Goal: Task Accomplishment & Management: Manage account settings

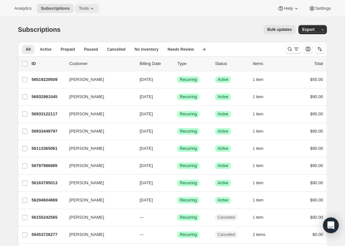
click at [94, 6] on icon at bounding box center [92, 8] width 6 height 6
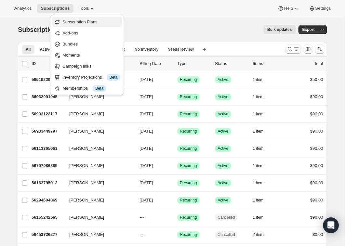
click at [87, 20] on span "Subscription Plans" at bounding box center [79, 21] width 35 height 5
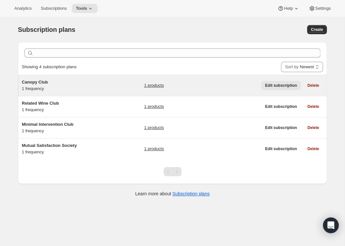
click at [273, 86] on span "Edit subscription" at bounding box center [281, 85] width 32 height 5
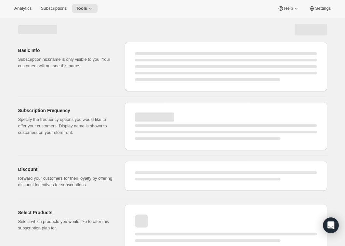
select select "WEEK"
select select "MONTH"
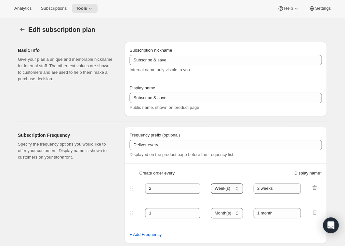
type input "Canopy Club"
type input "Join the Canopy Club"
type input "Renews every"
type input "1"
select select "YEAR"
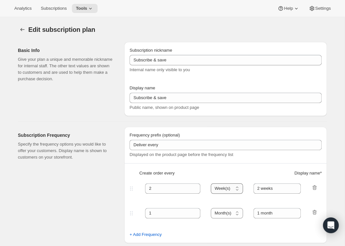
type input "1 year"
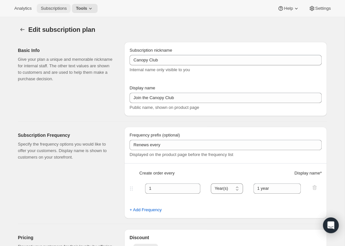
click at [60, 7] on span "Subscriptions" at bounding box center [54, 8] width 26 height 5
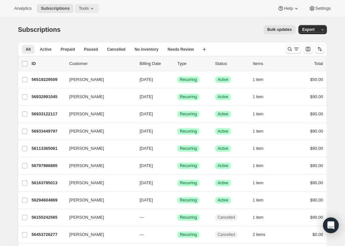
click at [87, 8] on span "Tools" at bounding box center [84, 8] width 10 height 5
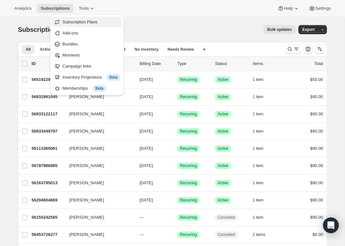
click at [83, 23] on span "Subscription Plans" at bounding box center [79, 21] width 35 height 5
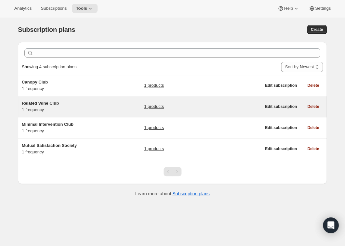
click at [58, 104] on span "Related Wine Club" at bounding box center [40, 103] width 37 height 5
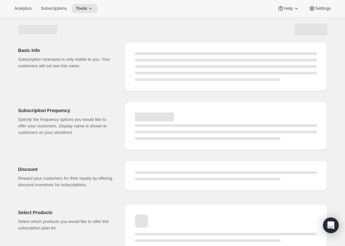
select select "WEEK"
select select "MONTH"
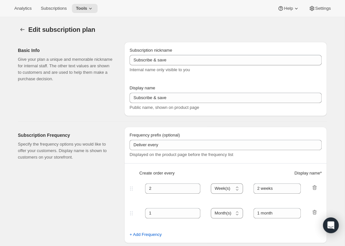
type input "Related Wine Club"
type input "Join the Related Wine Club"
type input "1"
select select "MONTH"
type input "month on the 25th."
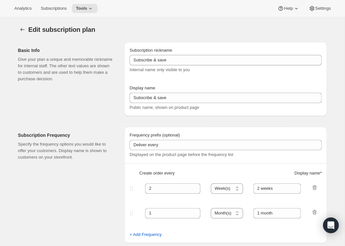
checkbox input "true"
select select "MONTHDAY"
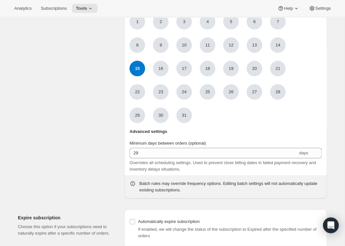
scroll to position [526, 0]
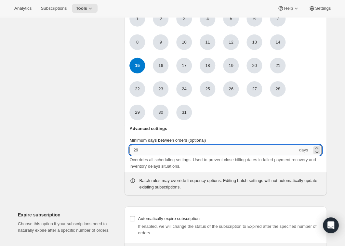
drag, startPoint x: 146, startPoint y: 163, endPoint x: 130, endPoint y: 163, distance: 15.3
click at [130, 155] on input "29" at bounding box center [213, 150] width 168 height 10
type input "20"
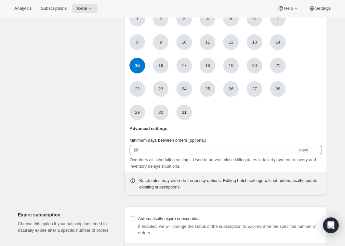
scroll to position [9, 0]
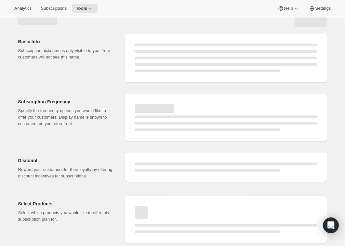
select select "MONTH"
select select "MONTHDAY"
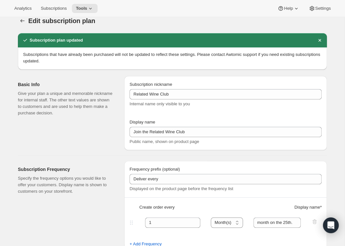
type input "20"
click at [24, 22] on icon "Subscription plans" at bounding box center [22, 21] width 6 height 6
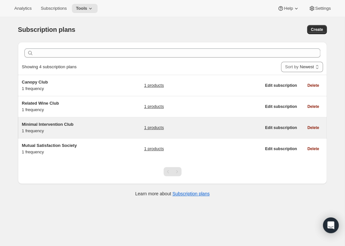
click at [51, 125] on span "Minimal Intervention Club" at bounding box center [48, 124] width 52 height 5
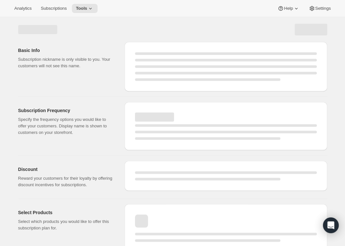
select select "WEEK"
select select "MONTH"
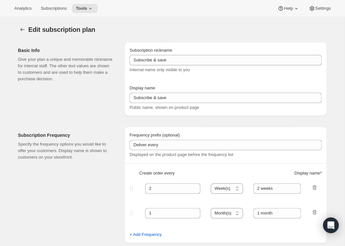
type input "Minimal Intervention Club"
type input "Join the Minimal Intervention Club"
type input "Shipped every"
type input "1"
select select "MONTH"
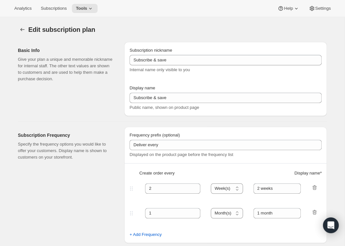
type input "month on the 20th"
checkbox input "true"
select select "MONTHDAY"
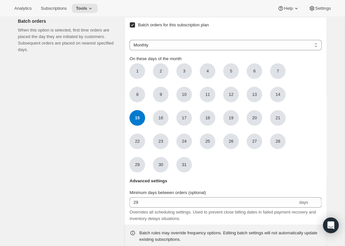
scroll to position [476, 0]
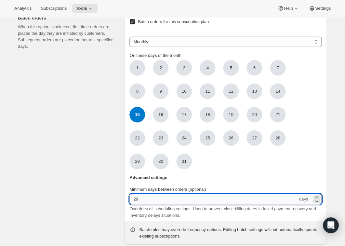
drag, startPoint x: 155, startPoint y: 210, endPoint x: 123, endPoint y: 208, distance: 32.2
click at [129, 204] on input "29" at bounding box center [213, 199] width 168 height 10
type input "25"
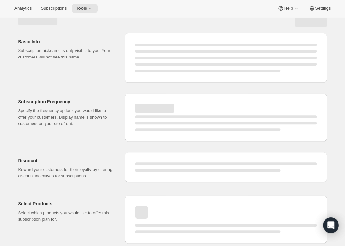
scroll to position [9, 0]
select select "MONTH"
select select "MONTHDAY"
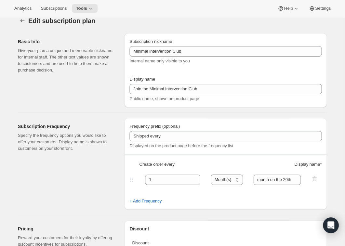
type input "25"
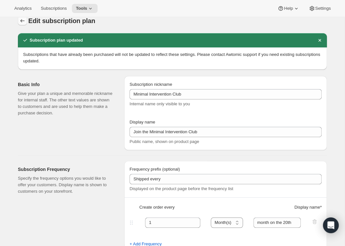
click at [21, 20] on icon "Subscription plans" at bounding box center [22, 21] width 6 height 6
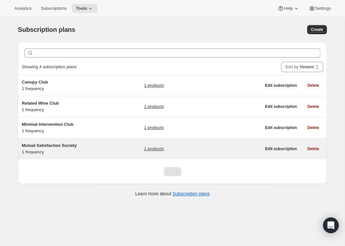
click at [76, 144] on span "Mutual Satisfaction Society" at bounding box center [49, 145] width 55 height 5
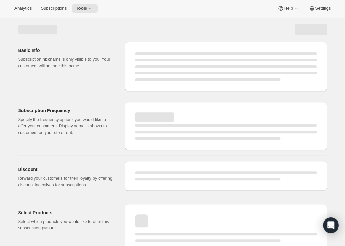
select select "WEEK"
select select "MONTH"
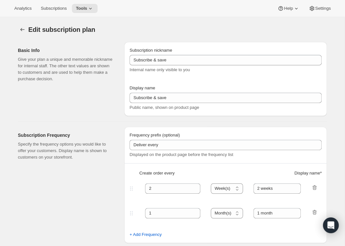
type input "Mutual Satisfaction Society"
type input "Shipped every"
type input "1"
select select "MONTH"
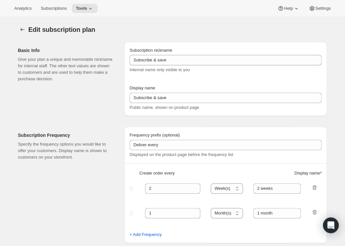
type input "month on the 15th."
type input "Get 50% Off Your First Month - Through [DATE]"
checkbox input "true"
select select "MONTHDAY"
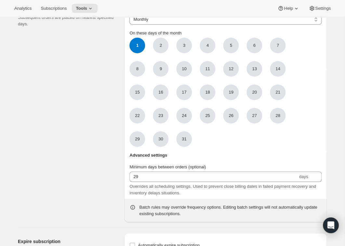
scroll to position [582, 0]
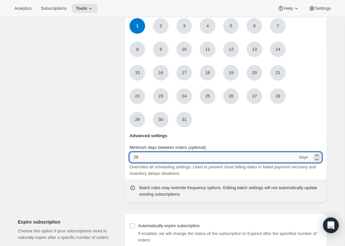
drag, startPoint x: 164, startPoint y: 171, endPoint x: 117, endPoint y: 171, distance: 46.8
click at [129, 162] on input "29" at bounding box center [213, 157] width 168 height 10
type input "16"
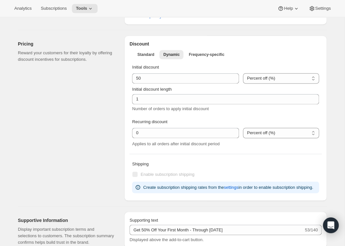
scroll to position [9, 0]
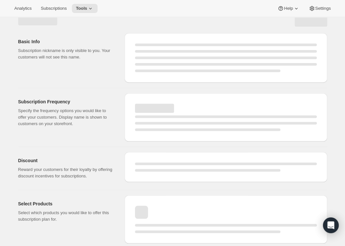
select select "MONTH"
select select "MONTHDAY"
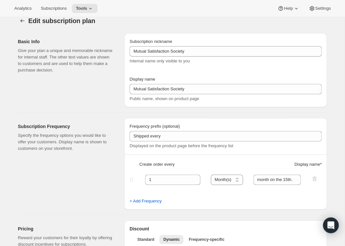
type input "16"
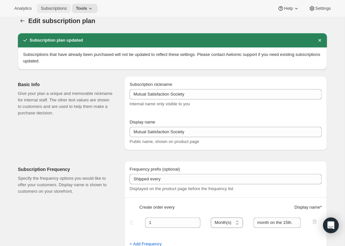
click at [50, 11] on span "Subscriptions" at bounding box center [54, 8] width 26 height 5
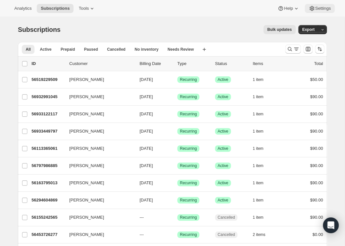
click at [315, 9] on span "Settings" at bounding box center [323, 8] width 16 height 5
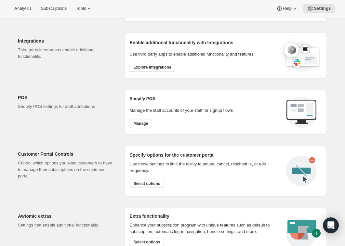
scroll to position [209, 0]
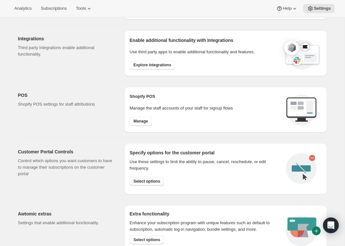
click at [140, 180] on span "Select options" at bounding box center [146, 180] width 27 height 5
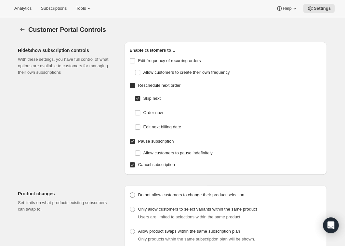
checkbox input "false"
checkbox input "true"
checkbox input "false"
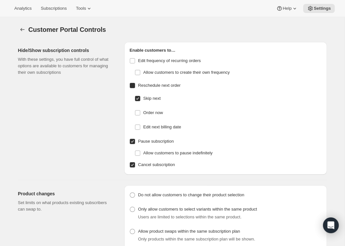
radio input "true"
checkbox input "false"
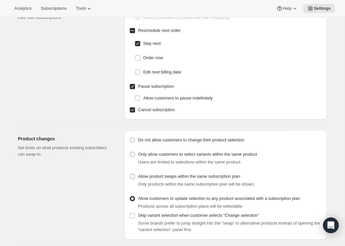
scroll to position [57, 0]
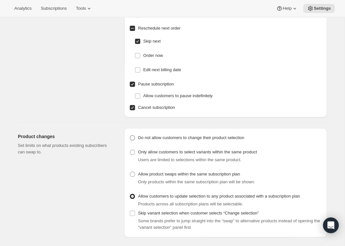
click at [133, 137] on span at bounding box center [132, 137] width 5 height 5
click at [130, 135] on input "Do not allow customers to change their product selection" at bounding box center [130, 135] width 0 height 0
radio input "true"
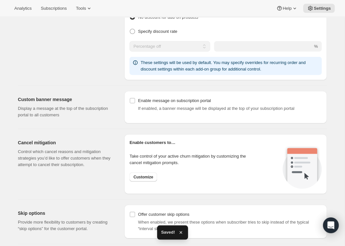
scroll to position [388, 0]
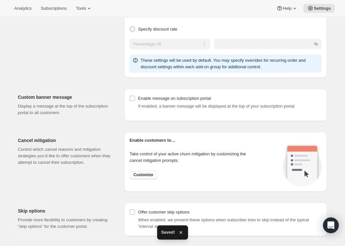
click at [138, 173] on span "Customize" at bounding box center [143, 174] width 20 height 5
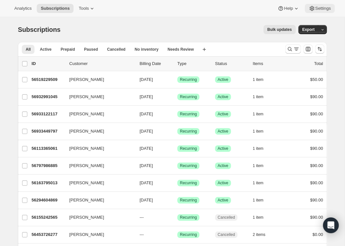
click at [318, 7] on span "Settings" at bounding box center [323, 8] width 16 height 5
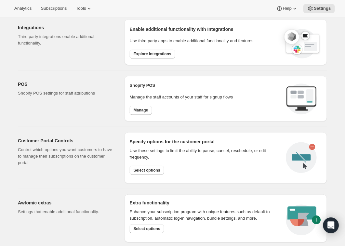
scroll to position [222, 0]
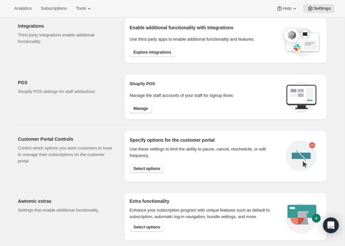
click at [133, 165] on button "Select options" at bounding box center [146, 168] width 34 height 9
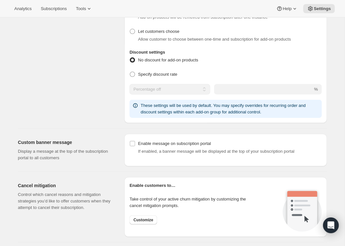
scroll to position [347, 0]
